Goal: Task Accomplishment & Management: Manage account settings

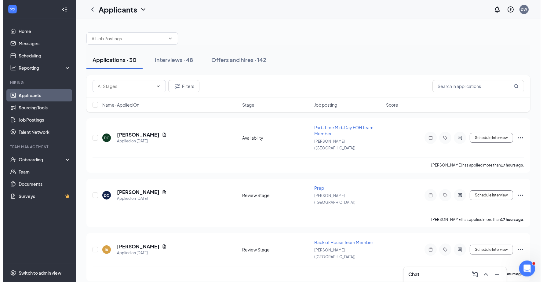
click at [529, 263] on div "Open Intercom Messenger" at bounding box center [526, 268] width 20 height 20
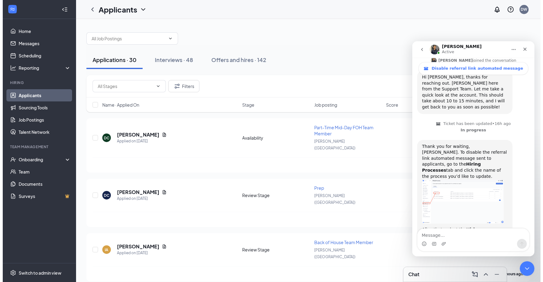
scroll to position [187, 0]
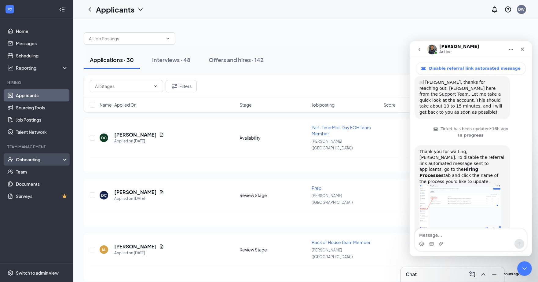
click at [48, 158] on div "Onboarding" at bounding box center [39, 159] width 47 height 6
click at [49, 160] on div "Onboarding" at bounding box center [39, 159] width 47 height 6
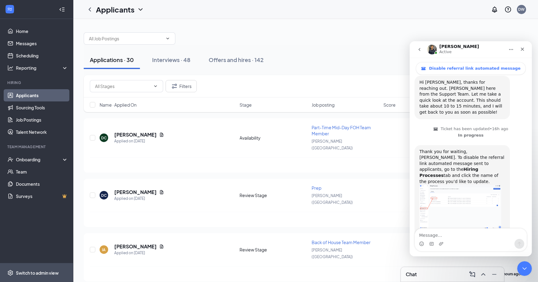
click at [38, 271] on div "Switch to admin view" at bounding box center [37, 273] width 43 height 6
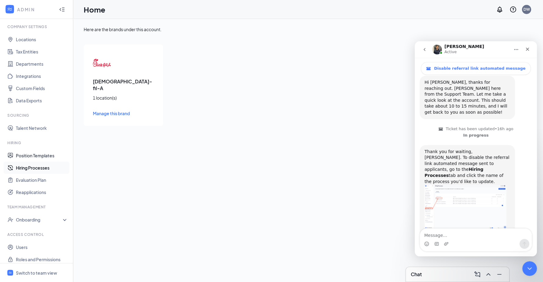
scroll to position [24, 0]
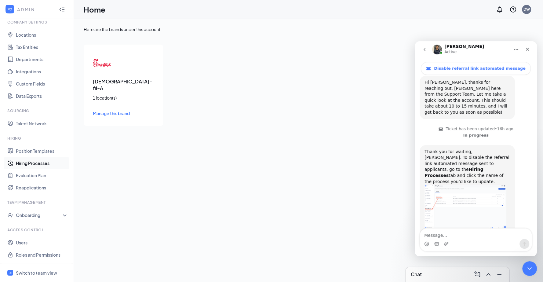
click at [42, 163] on link "Hiring Processes" at bounding box center [42, 163] width 52 height 12
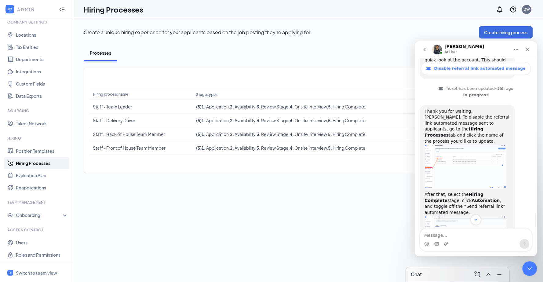
scroll to position [232, 0]
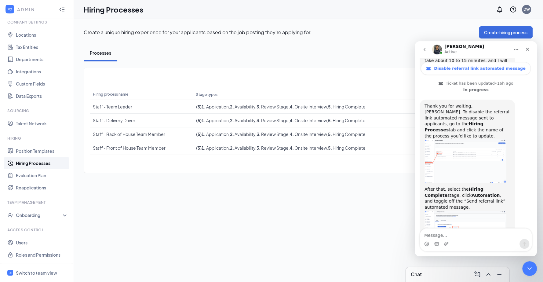
click at [420, 49] on button "go back" at bounding box center [425, 50] width 12 height 12
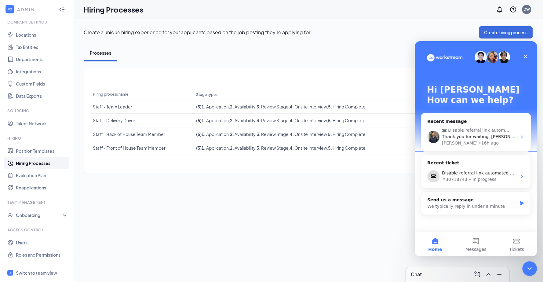
scroll to position [0, 0]
click at [524, 55] on icon "Close" at bounding box center [525, 56] width 3 height 3
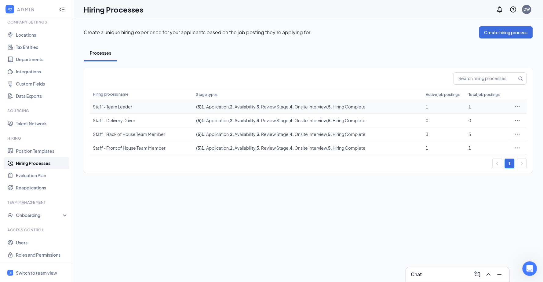
click at [112, 106] on div "Staff - Team Leader" at bounding box center [141, 107] width 97 height 6
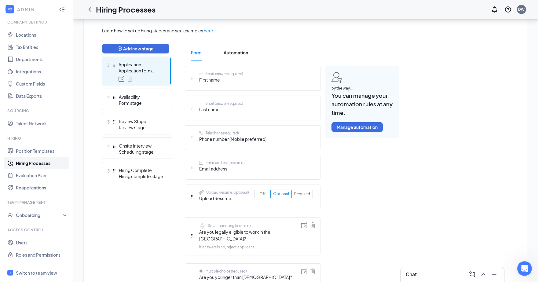
scroll to position [136, 0]
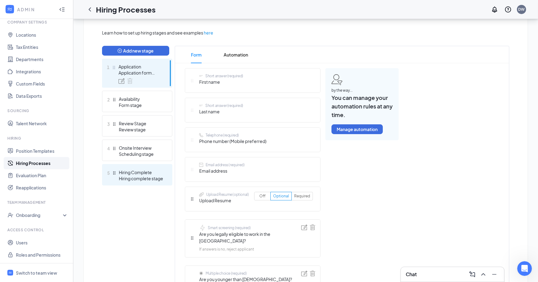
click at [157, 174] on div "Hiring Complete" at bounding box center [141, 172] width 45 height 6
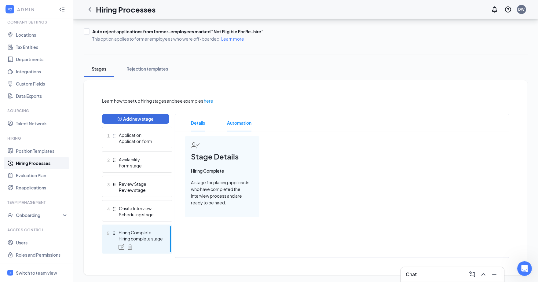
click at [235, 121] on span "Automation" at bounding box center [239, 122] width 24 height 17
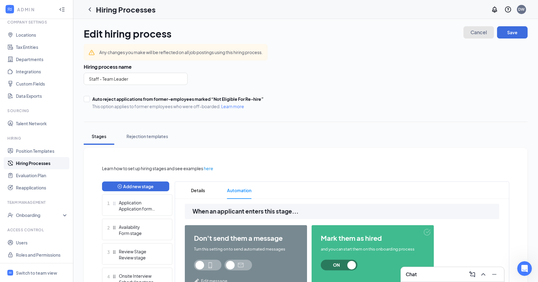
click at [490, 31] on button "Cancel" at bounding box center [478, 32] width 31 height 12
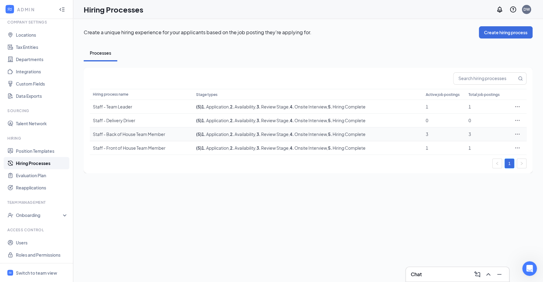
click at [122, 132] on div "Staff - Back of House Team Member" at bounding box center [141, 134] width 97 height 6
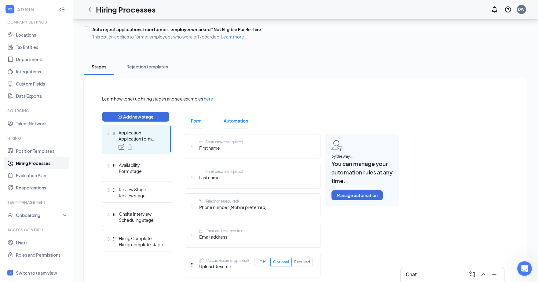
scroll to position [90, 0]
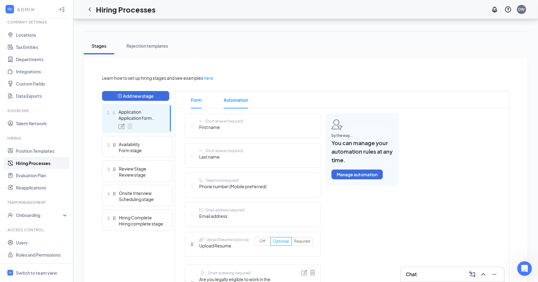
click at [235, 102] on span "Automation" at bounding box center [236, 99] width 24 height 17
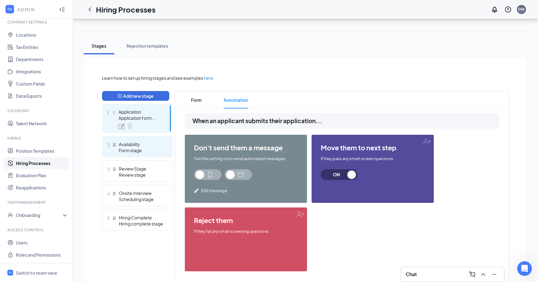
click at [143, 150] on div "Form stage" at bounding box center [141, 150] width 45 height 6
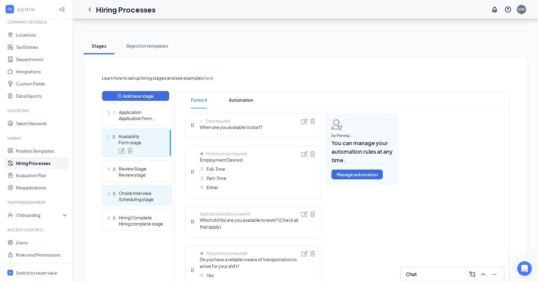
click at [148, 194] on div "Onsite Interview" at bounding box center [141, 193] width 45 height 6
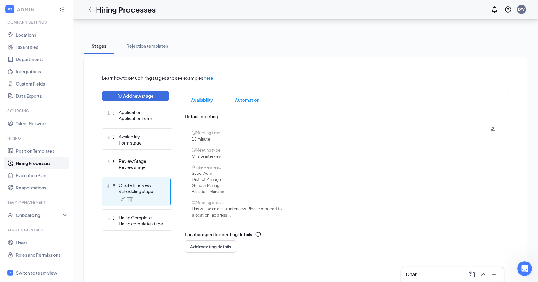
click at [256, 106] on span "Automation" at bounding box center [247, 99] width 24 height 17
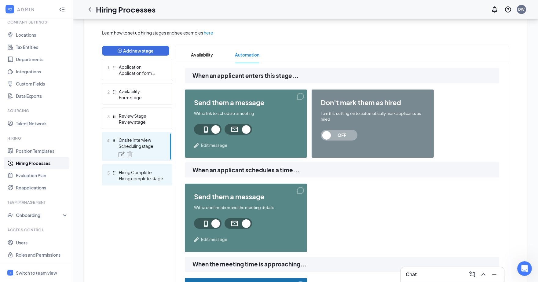
click at [141, 174] on div "Hiring Complete" at bounding box center [141, 172] width 45 height 6
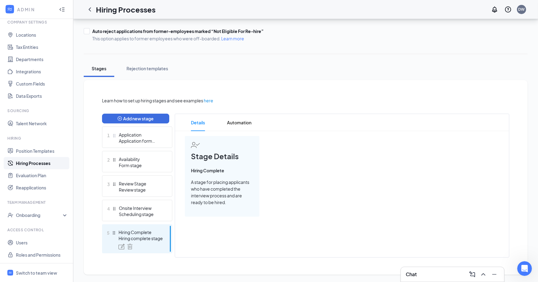
scroll to position [68, 0]
click at [229, 118] on span "Automation" at bounding box center [239, 122] width 24 height 17
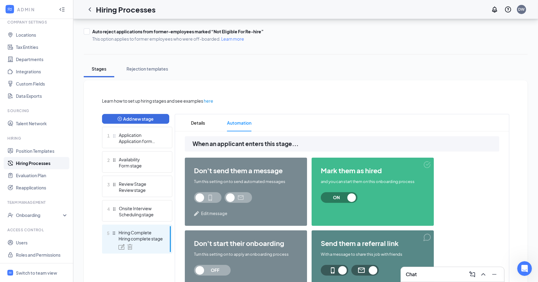
scroll to position [113, 0]
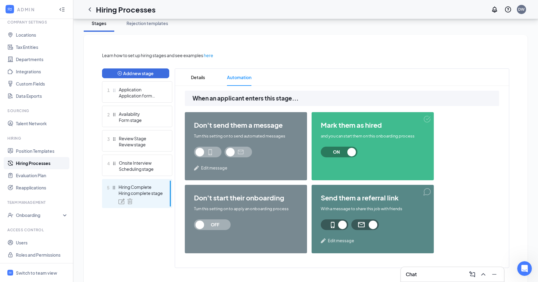
click at [338, 226] on span at bounding box center [334, 224] width 27 height 11
click at [372, 223] on span at bounding box center [364, 224] width 27 height 11
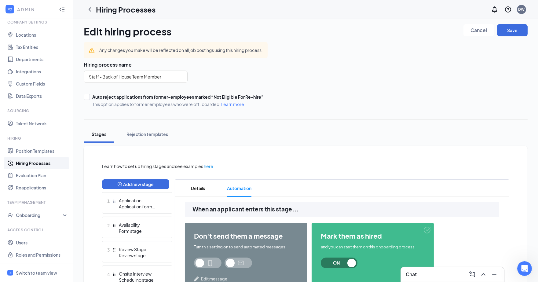
scroll to position [0, 0]
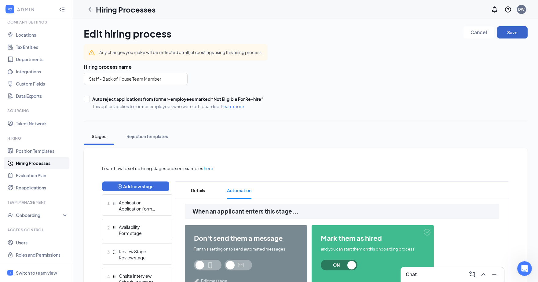
click at [516, 33] on button "Save" at bounding box center [512, 32] width 31 height 12
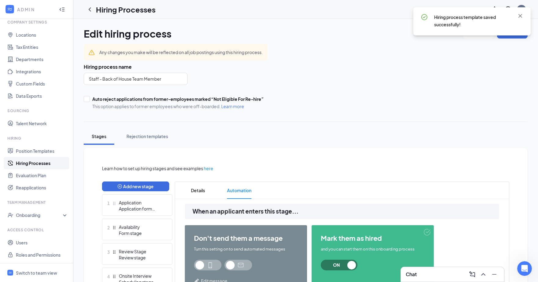
click at [514, 17] on div "Hiring process template saved successfully!" at bounding box center [479, 20] width 90 height 15
click at [521, 17] on icon "Cross" at bounding box center [520, 16] width 4 height 4
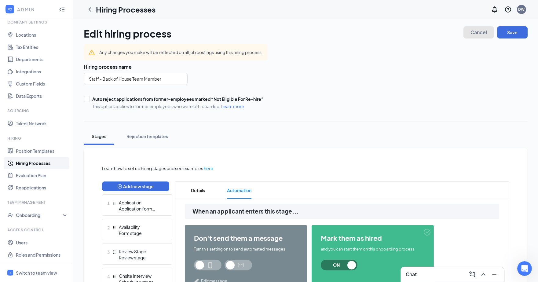
click at [484, 32] on span "Cancel" at bounding box center [478, 32] width 16 height 4
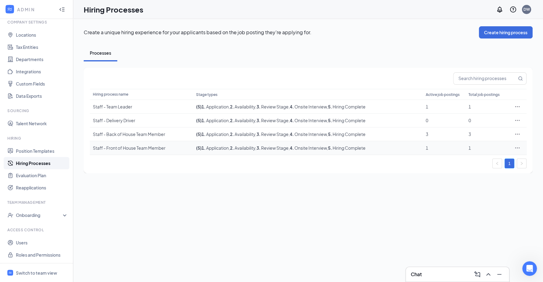
click at [119, 145] on div "Staff - Front of House Team Member" at bounding box center [141, 148] width 97 height 6
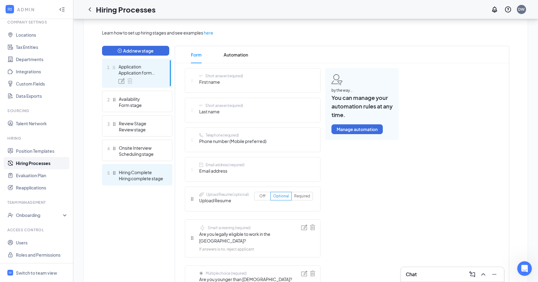
click at [140, 176] on div "Hiring complete stage" at bounding box center [141, 178] width 45 height 6
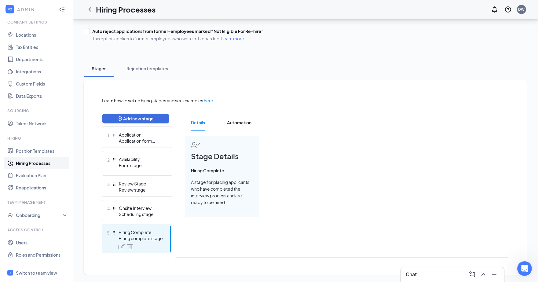
scroll to position [68, 0]
click at [251, 123] on span "Automation" at bounding box center [239, 122] width 24 height 17
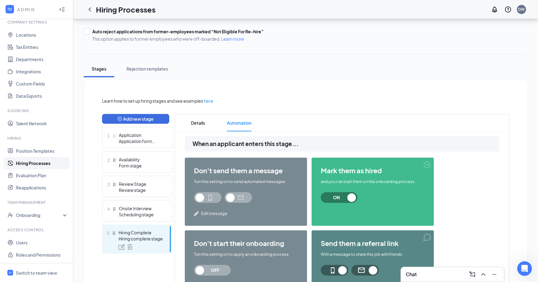
scroll to position [113, 0]
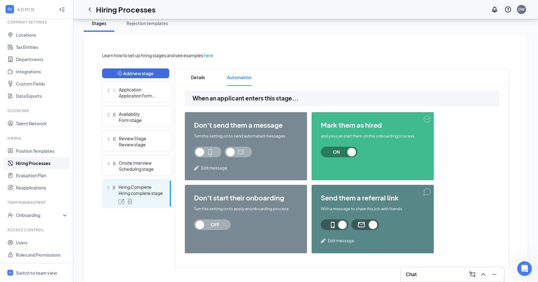
click at [343, 225] on span at bounding box center [334, 224] width 27 height 11
click at [373, 225] on span at bounding box center [364, 224] width 27 height 11
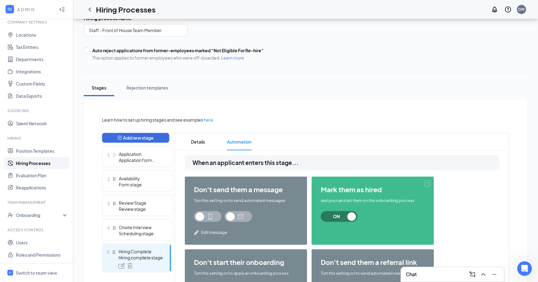
scroll to position [0, 0]
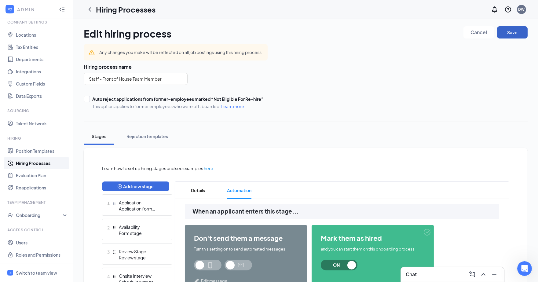
click at [510, 33] on button "Save" at bounding box center [512, 32] width 31 height 12
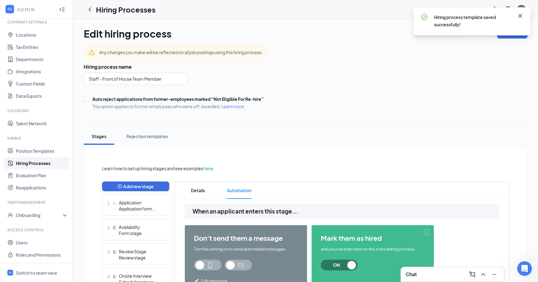
click at [519, 14] on icon "Cross" at bounding box center [520, 16] width 4 height 4
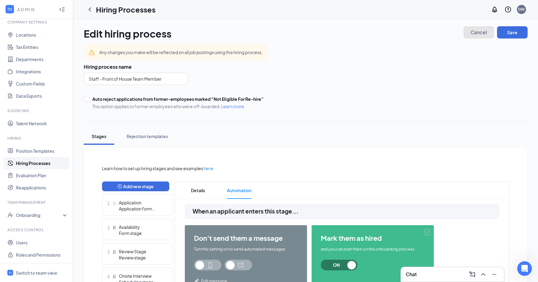
drag, startPoint x: 483, startPoint y: 32, endPoint x: 456, endPoint y: 43, distance: 29.4
click at [483, 32] on span "Cancel" at bounding box center [478, 32] width 16 height 4
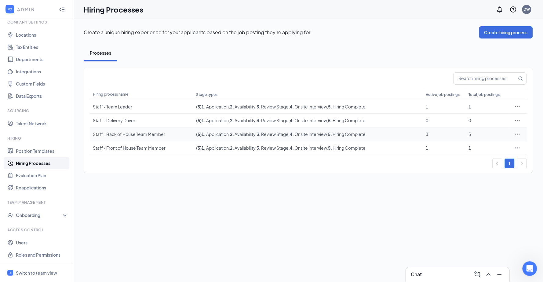
click at [135, 130] on td "Staff - Back of House Team Member" at bounding box center [141, 134] width 103 height 14
click at [135, 131] on div "Staff - Back of House Team Member" at bounding box center [141, 134] width 97 height 6
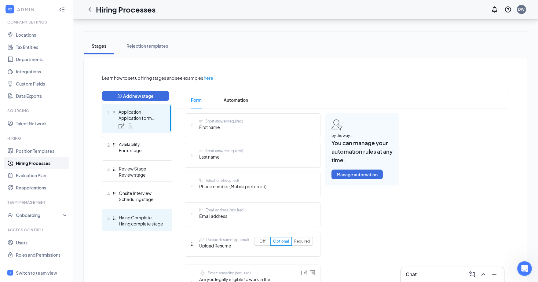
click at [140, 221] on div "Hiring complete stage" at bounding box center [141, 224] width 45 height 6
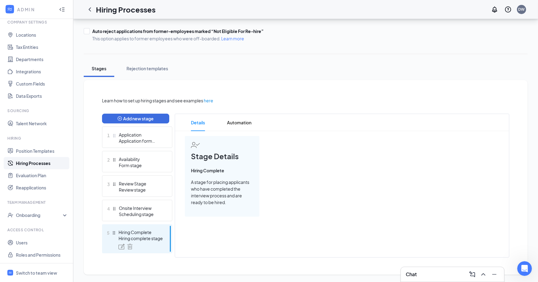
scroll to position [68, 0]
click at [244, 123] on span "Automation" at bounding box center [239, 122] width 24 height 17
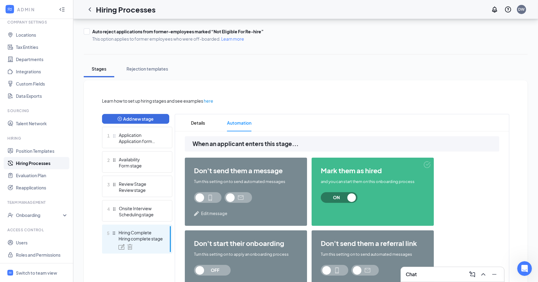
scroll to position [90, 0]
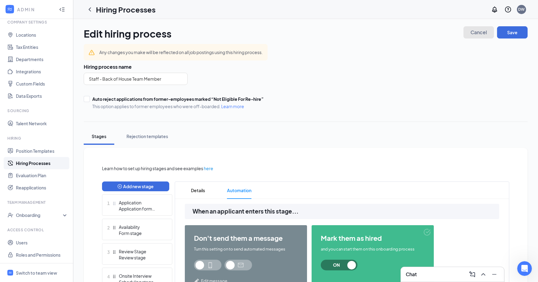
click at [472, 32] on span "Cancel" at bounding box center [478, 32] width 16 height 4
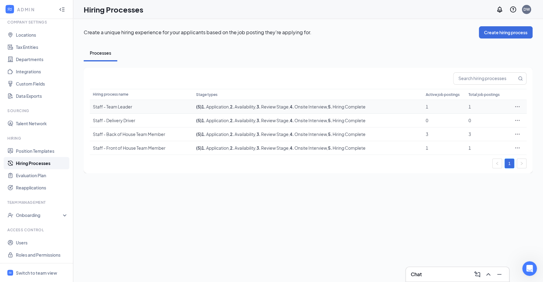
click at [116, 107] on div "Staff - Team Leader" at bounding box center [141, 107] width 97 height 6
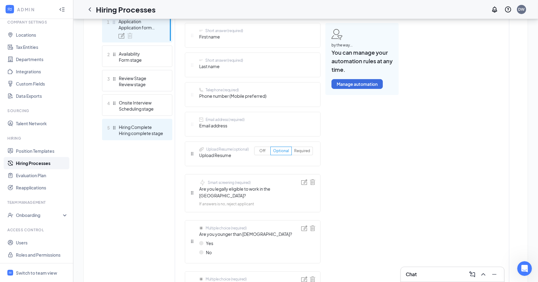
click at [145, 130] on div "Hiring complete stage" at bounding box center [141, 133] width 45 height 6
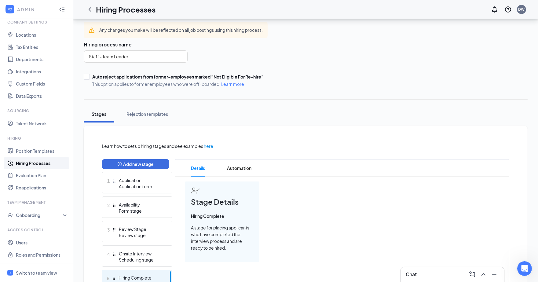
scroll to position [68, 0]
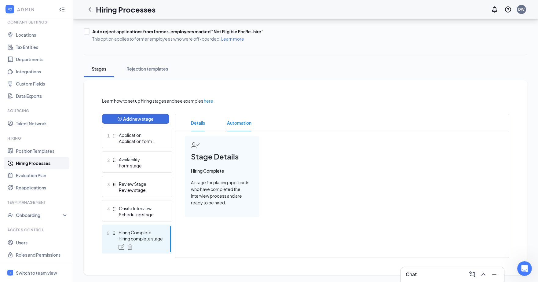
click at [242, 122] on span "Automation" at bounding box center [239, 122] width 24 height 17
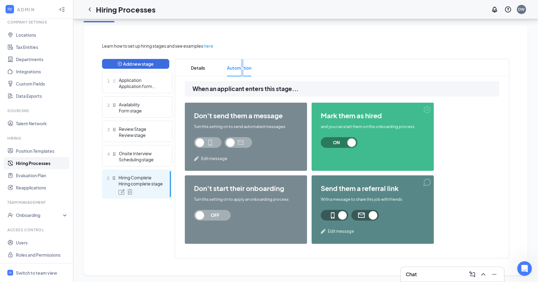
scroll to position [123, 0]
click at [338, 209] on div "send them a referral link With a message to share this job with friends Edit me…" at bounding box center [373, 209] width 122 height 68
click at [343, 213] on span at bounding box center [334, 215] width 27 height 11
click at [372, 216] on span at bounding box center [364, 215] width 27 height 11
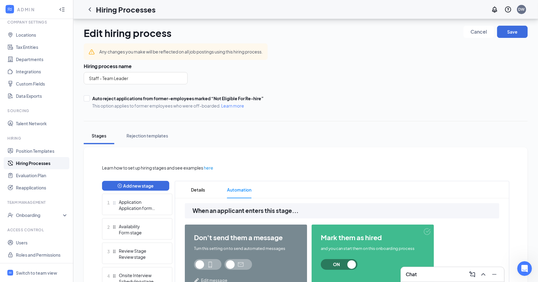
scroll to position [0, 0]
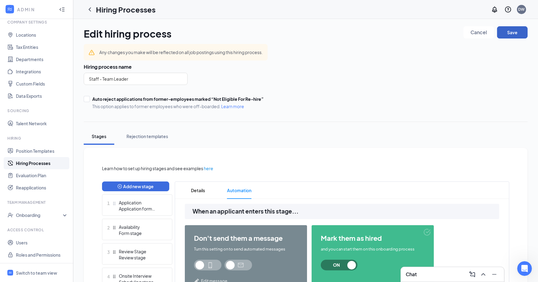
click at [512, 34] on button "Save" at bounding box center [512, 32] width 31 height 12
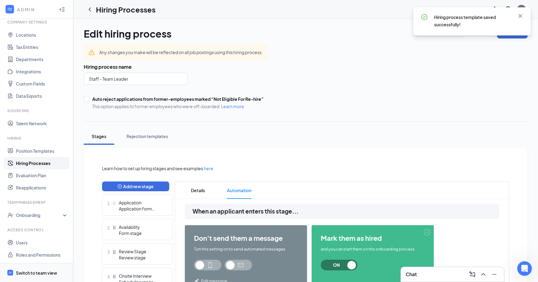
click at [34, 272] on div "Switch to team view" at bounding box center [36, 273] width 41 height 6
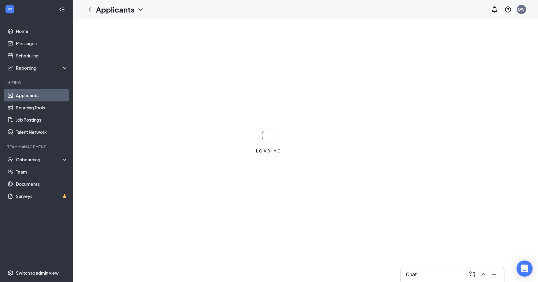
click at [526, 266] on icon "Open Intercom Messenger" at bounding box center [524, 269] width 7 height 8
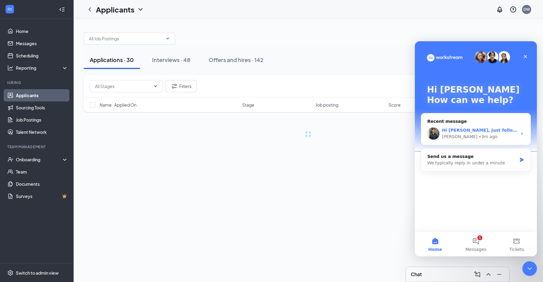
click at [469, 126] on div "Hi [PERSON_NAME], just following up to check if everything looks good on your e…" at bounding box center [475, 133] width 109 height 23
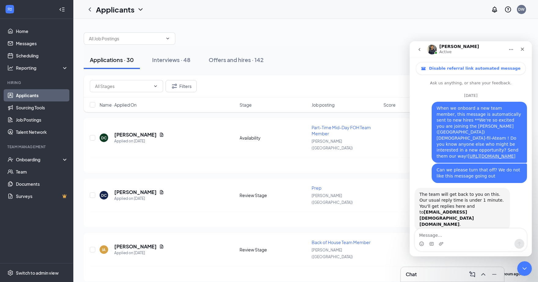
scroll to position [43, 0]
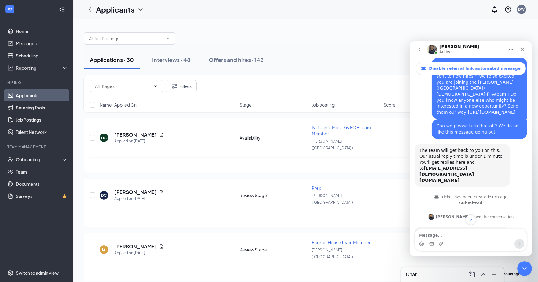
click at [447, 247] on div "Intercom messenger" at bounding box center [471, 244] width 112 height 10
click at [452, 239] on div "Intercom messenger" at bounding box center [471, 244] width 112 height 10
click at [453, 236] on textarea "Message…" at bounding box center [471, 233] width 112 height 10
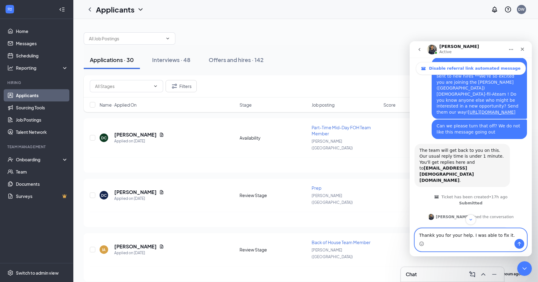
type textarea "Thankk you for your help. I was able to fix it."
click at [517, 244] on icon "Send a message…" at bounding box center [519, 243] width 5 height 5
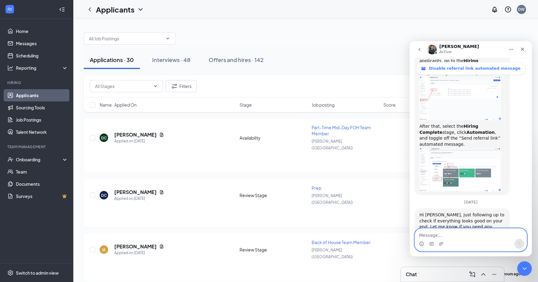
scroll to position [303, 0]
click at [510, 52] on button "Home" at bounding box center [511, 49] width 12 height 12
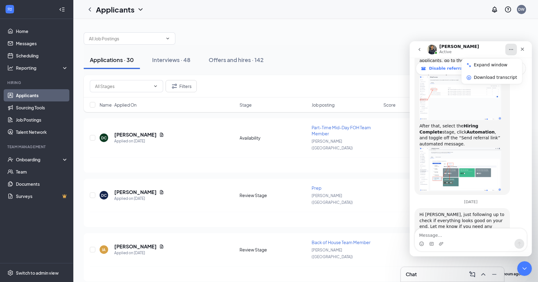
click at [512, 51] on icon "Home" at bounding box center [510, 49] width 5 height 5
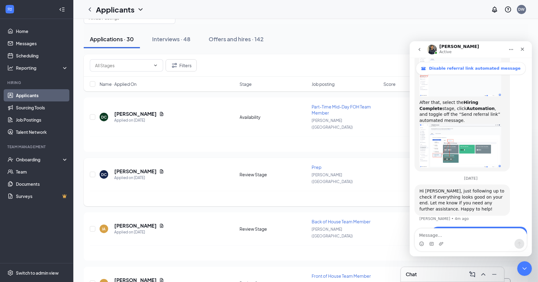
scroll to position [0, 0]
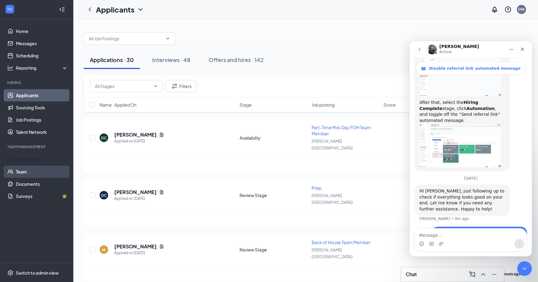
click at [33, 163] on div "Onboarding" at bounding box center [36, 159] width 73 height 12
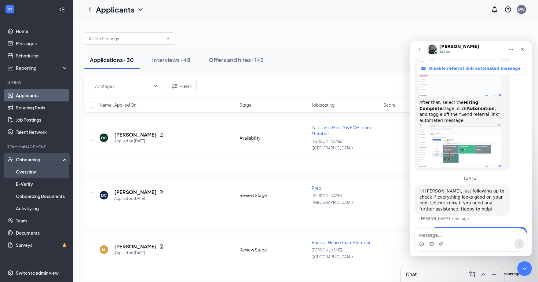
drag, startPoint x: 35, startPoint y: 170, endPoint x: 53, endPoint y: 171, distance: 18.0
click at [34, 171] on link "Overview" at bounding box center [42, 172] width 52 height 12
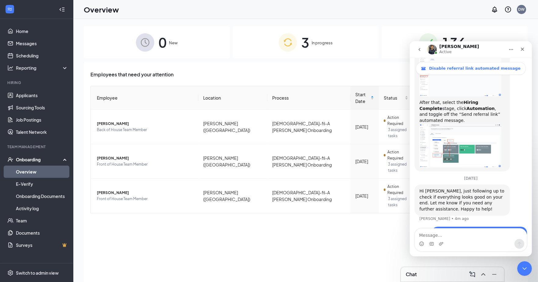
click at [255, 50] on div "3 In progress" at bounding box center [306, 42] width 146 height 32
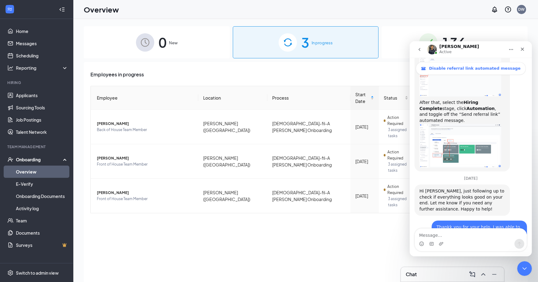
scroll to position [334, 0]
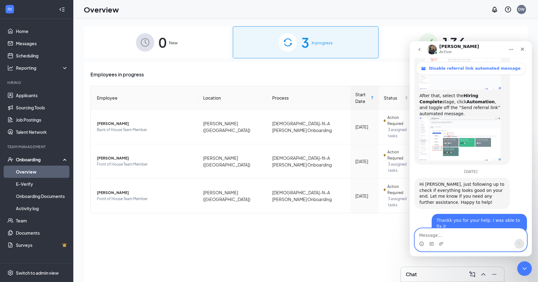
click at [465, 236] on textarea "Message…" at bounding box center [471, 233] width 112 height 10
type textarea "Thats all i needed"
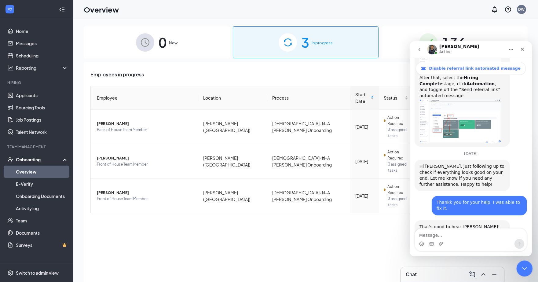
click at [526, 272] on div "Close Intercom Messenger" at bounding box center [523, 267] width 15 height 15
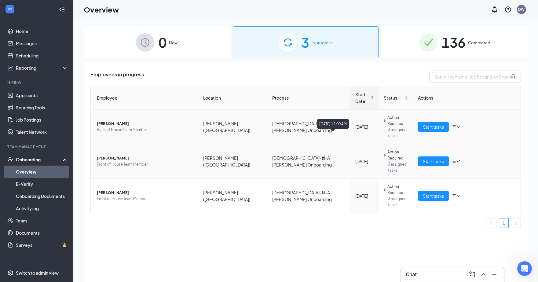
scroll to position [375, 0]
click at [107, 155] on span "[PERSON_NAME]" at bounding box center [145, 158] width 97 height 6
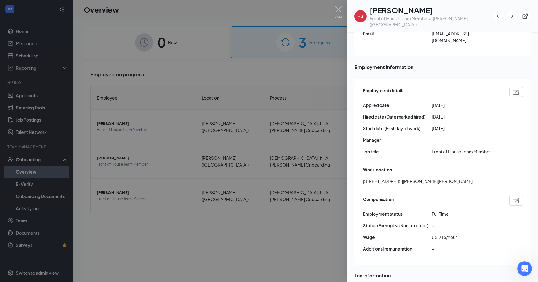
scroll to position [271, 0]
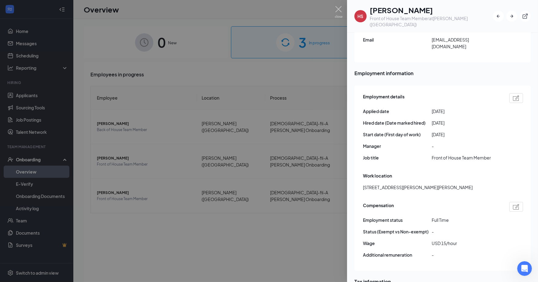
click at [276, 210] on div at bounding box center [269, 141] width 538 height 282
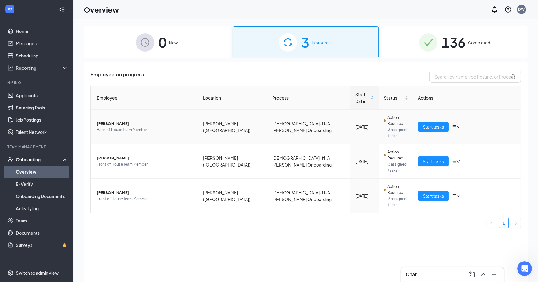
click at [108, 121] on span "[PERSON_NAME]" at bounding box center [145, 124] width 97 height 6
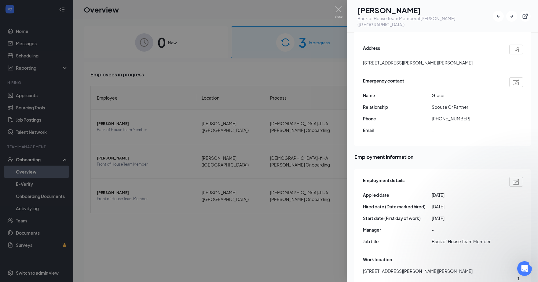
scroll to position [226, 0]
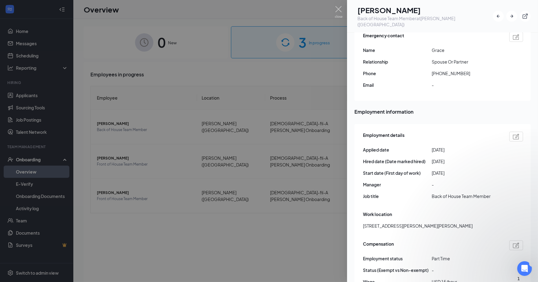
click at [291, 199] on div at bounding box center [269, 141] width 538 height 282
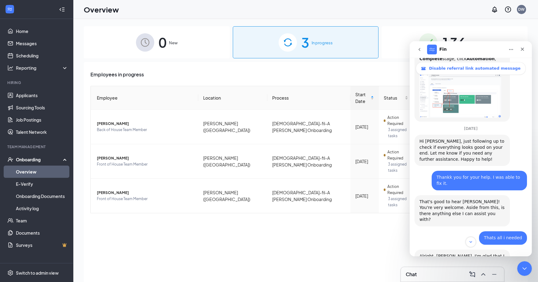
scroll to position [445, 0]
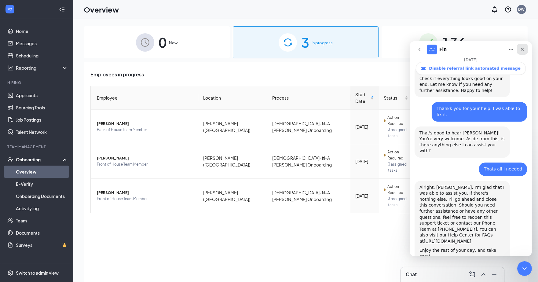
click at [523, 47] on icon "Close" at bounding box center [522, 48] width 5 height 5
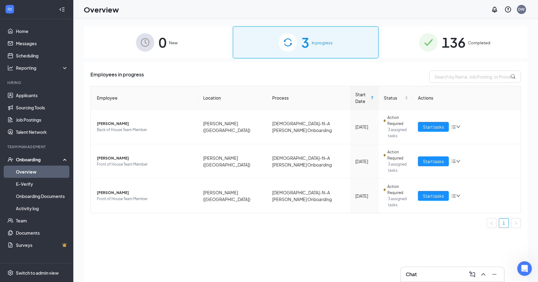
click at [400, 39] on div "136 Completed" at bounding box center [455, 42] width 146 height 32
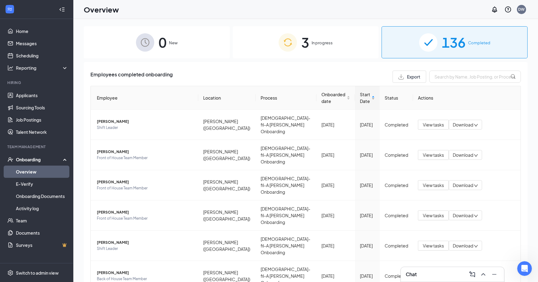
click at [360, 100] on span "Start Date" at bounding box center [365, 97] width 11 height 13
click at [360, 99] on span "Start Date" at bounding box center [365, 97] width 11 height 13
click at [360, 96] on span "Start Date" at bounding box center [365, 97] width 11 height 13
click at [371, 97] on div "Start Date" at bounding box center [367, 97] width 15 height 13
click at [321, 97] on span "Onboarded date" at bounding box center [333, 97] width 24 height 13
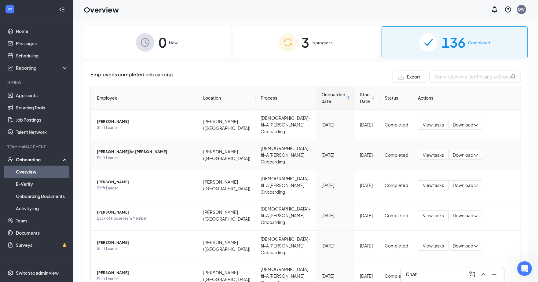
click at [123, 149] on span "[PERSON_NAME] An [PERSON_NAME]" at bounding box center [145, 152] width 97 height 6
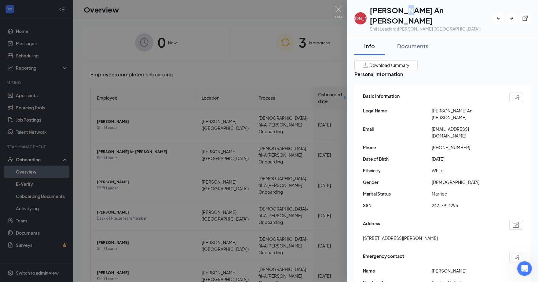
drag, startPoint x: 404, startPoint y: 10, endPoint x: 400, endPoint y: 11, distance: 4.4
click at [400, 11] on h1 "[PERSON_NAME] An [PERSON_NAME]" at bounding box center [431, 15] width 123 height 21
click at [443, 62] on div "Download summary Personal information Basic information Legal Name [PERSON_NAME…" at bounding box center [442, 194] width 176 height 268
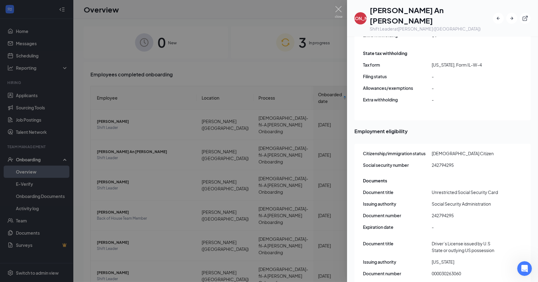
drag, startPoint x: 342, startPoint y: 6, endPoint x: 236, endPoint y: 76, distance: 126.2
click at [342, 6] on img at bounding box center [339, 12] width 8 height 12
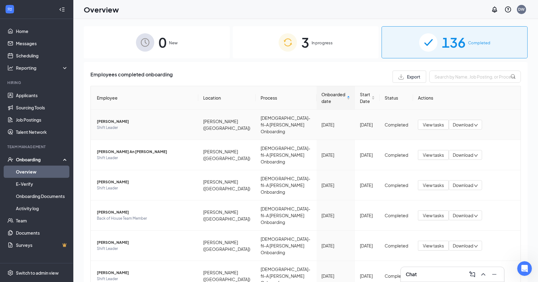
click at [118, 119] on span "[PERSON_NAME]" at bounding box center [145, 122] width 97 height 6
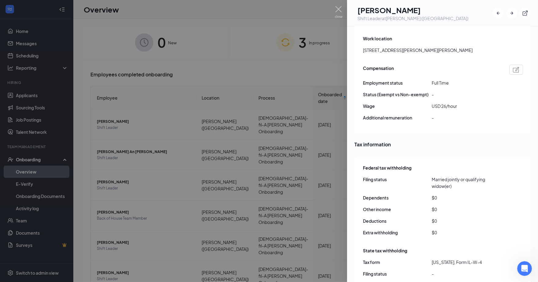
scroll to position [543, 0]
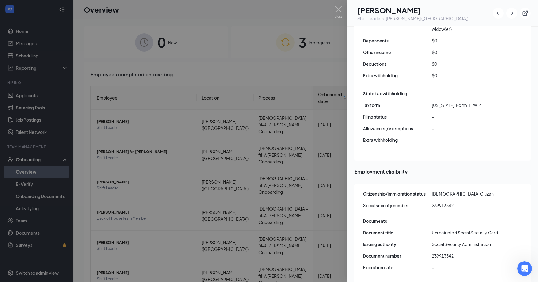
click at [295, 126] on div at bounding box center [269, 141] width 538 height 282
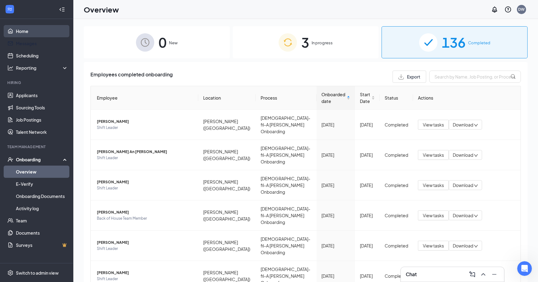
click at [25, 32] on link "Home" at bounding box center [42, 31] width 52 height 12
